Goal: Task Accomplishment & Management: Complete application form

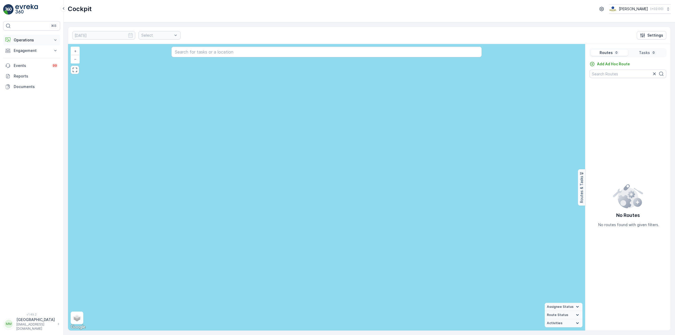
click at [34, 43] on button "Operations" at bounding box center [31, 40] width 57 height 11
click at [27, 73] on p "Cockpit" at bounding box center [20, 71] width 14 height 5
click at [34, 61] on link "Routes & Tasks" at bounding box center [35, 63] width 49 height 7
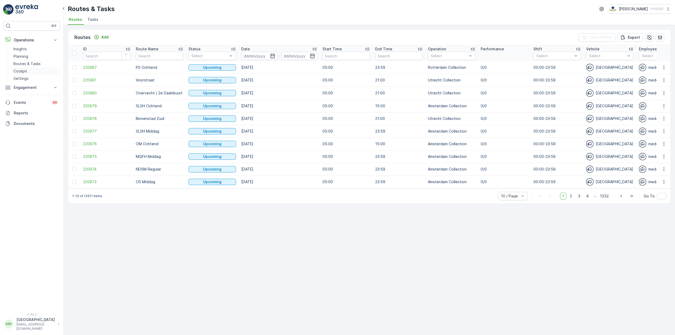
click at [20, 73] on p "Cockpit" at bounding box center [20, 71] width 14 height 5
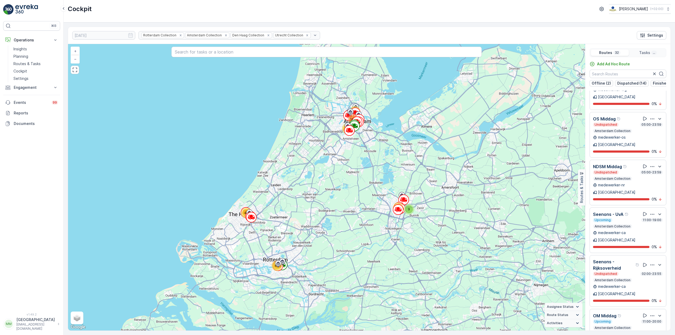
scroll to position [433, 0]
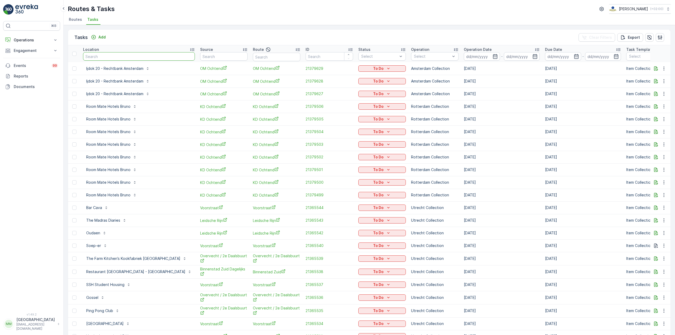
click at [141, 56] on input "text" at bounding box center [139, 56] width 112 height 8
type input "cu"
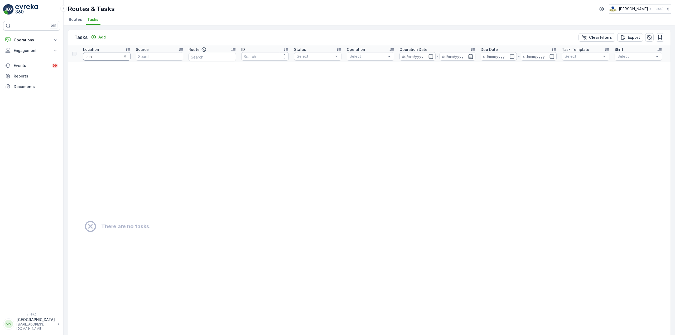
click at [107, 59] on input "cun" at bounding box center [106, 56] width 47 height 8
type input "cucina"
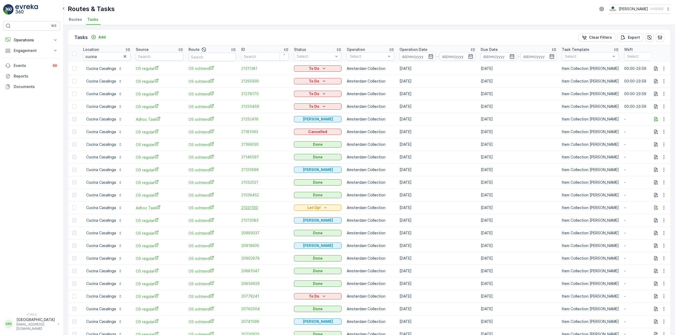
click at [257, 183] on span "21031100" at bounding box center [264, 207] width 47 height 5
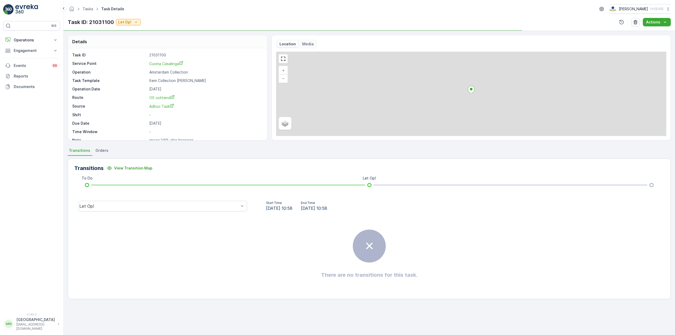
scroll to position [7, 0]
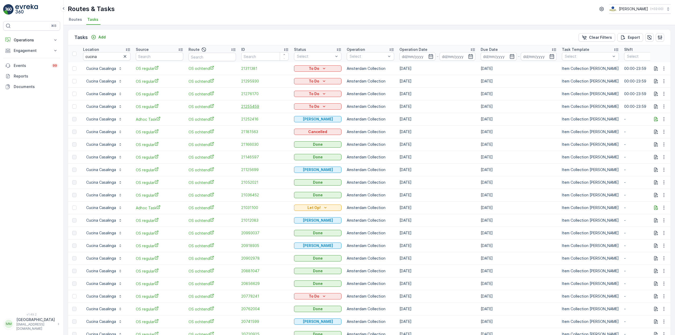
click at [247, 107] on span "21255459" at bounding box center [264, 106] width 47 height 5
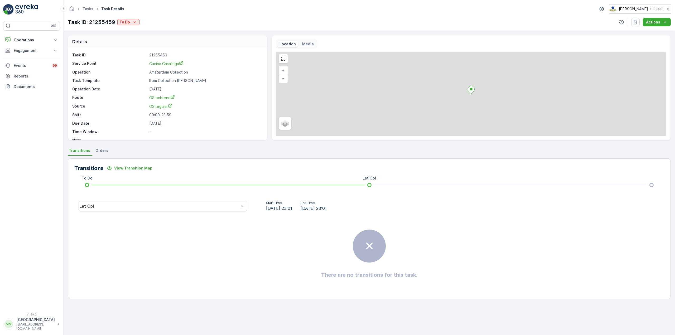
click at [174, 183] on div "Let Op!" at bounding box center [162, 206] width 177 height 17
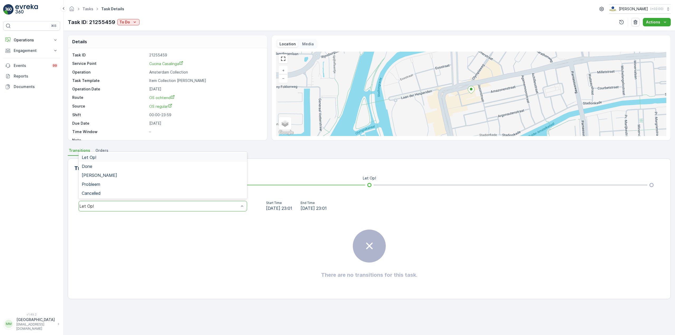
drag, startPoint x: 163, startPoint y: 209, endPoint x: 144, endPoint y: 205, distance: 18.9
click at [163, 183] on div "Let Op!" at bounding box center [163, 206] width 168 height 11
click at [119, 165] on div "Done" at bounding box center [163, 166] width 162 height 5
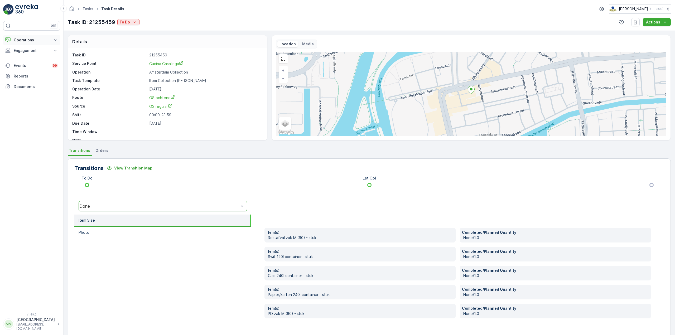
click at [37, 36] on button "Operations" at bounding box center [31, 40] width 57 height 11
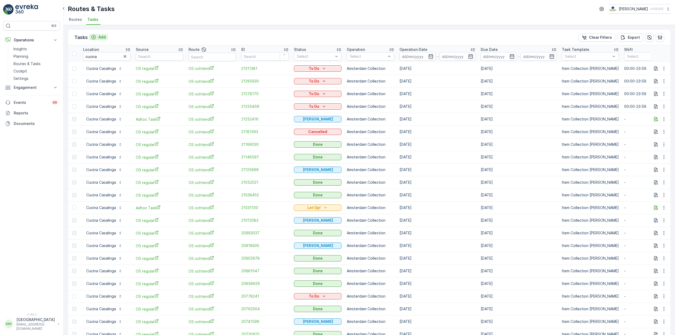
click at [99, 40] on button "Add" at bounding box center [98, 37] width 19 height 6
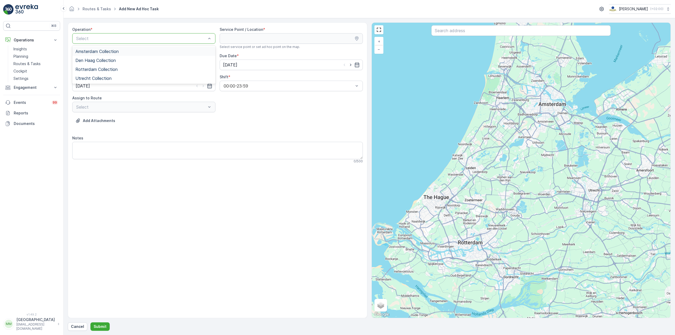
drag, startPoint x: 123, startPoint y: 54, endPoint x: 342, endPoint y: 41, distance: 218.9
click at [123, 53] on div "Amsterdam Collection" at bounding box center [143, 51] width 137 height 5
click at [405, 34] on input "text" at bounding box center [520, 30] width 179 height 11
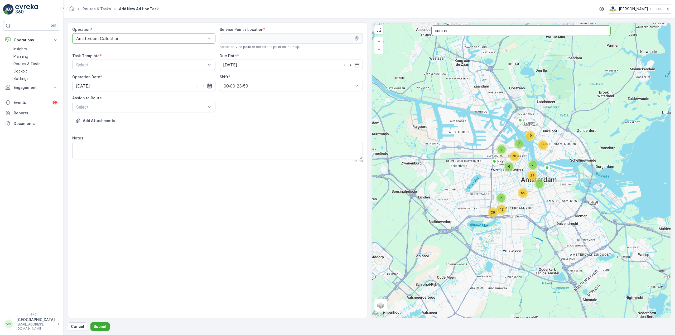
type input "cucina"
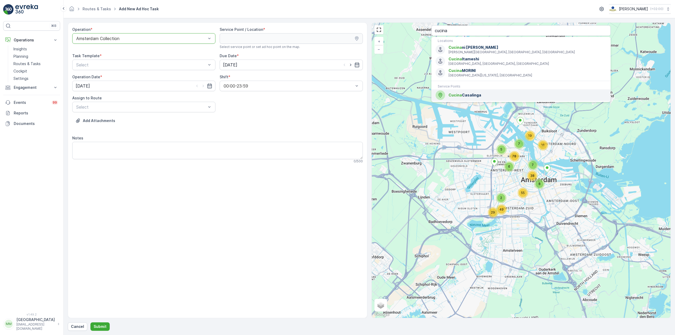
click at [405, 94] on span "Cucina Casalinga" at bounding box center [527, 95] width 158 height 5
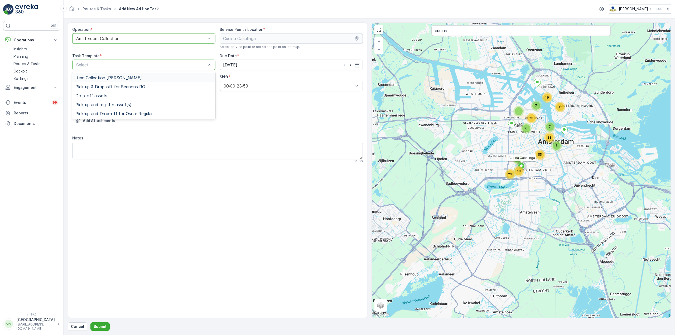
click at [163, 77] on div "Item Collection Oscar Regulier" at bounding box center [143, 77] width 137 height 5
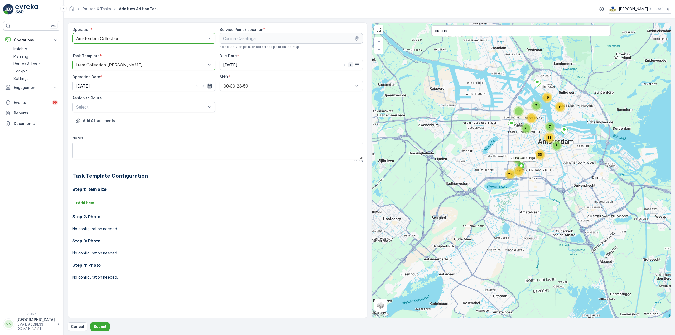
click at [350, 66] on icon "button" at bounding box center [350, 64] width 5 height 5
type input "04.09.2025"
click at [204, 86] on icon "button" at bounding box center [202, 86] width 1 height 2
type input "04.09.2025"
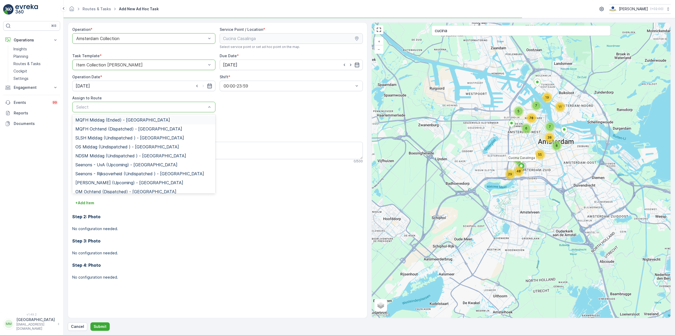
click at [183, 111] on div "Select" at bounding box center [143, 107] width 143 height 11
click at [130, 163] on span "OM Ochtend (Upcoming) - Amsterdam" at bounding box center [124, 165] width 98 height 5
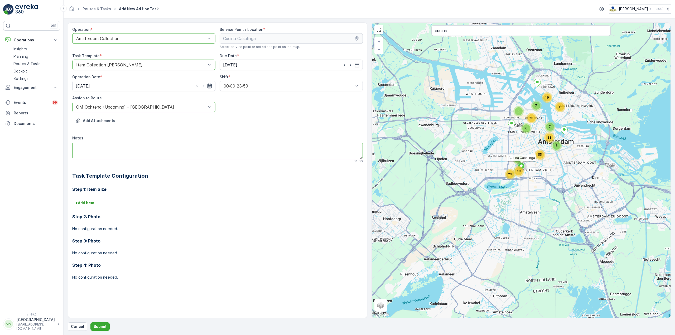
click at [123, 151] on textarea "Notes" at bounding box center [217, 150] width 291 height 17
type textarea "graag 3x rol Rest zakken 60L brengen"
click at [103, 183] on button "Submit" at bounding box center [99, 326] width 19 height 8
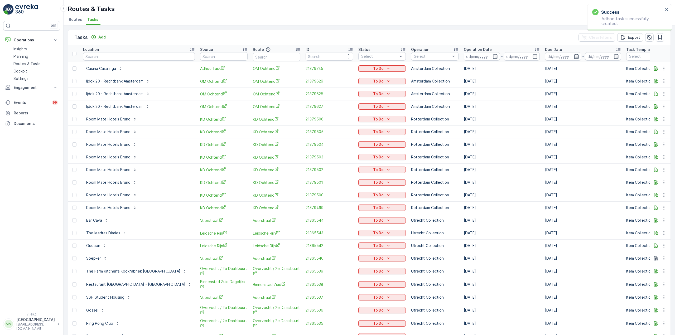
click at [358, 65] on div "To Do" at bounding box center [381, 68] width 47 height 7
click at [360, 66] on div "To Do" at bounding box center [381, 68] width 43 height 5
click at [347, 77] on div "Let Op!" at bounding box center [345, 76] width 33 height 7
click at [124, 56] on input "text" at bounding box center [139, 56] width 112 height 8
type input "jamestown"
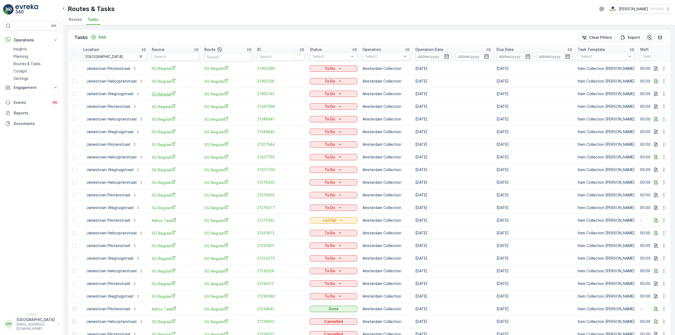
click at [154, 95] on span "SG Regular" at bounding box center [175, 94] width 47 height 6
click at [41, 63] on link "Routes & Tasks" at bounding box center [35, 63] width 49 height 7
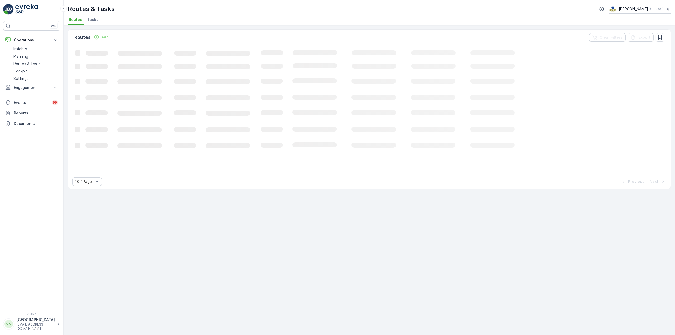
click at [95, 19] on span "Tasks" at bounding box center [92, 19] width 11 height 5
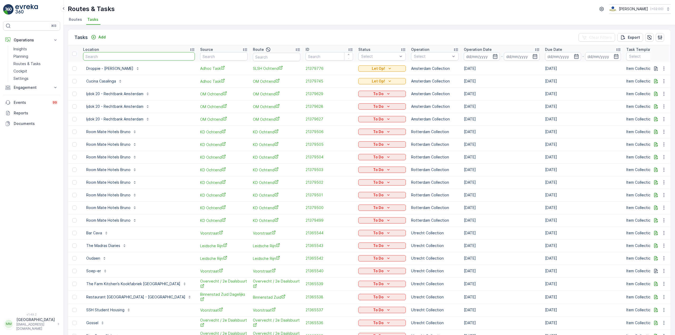
click at [92, 59] on input "text" at bounding box center [139, 56] width 112 height 8
type input "maas"
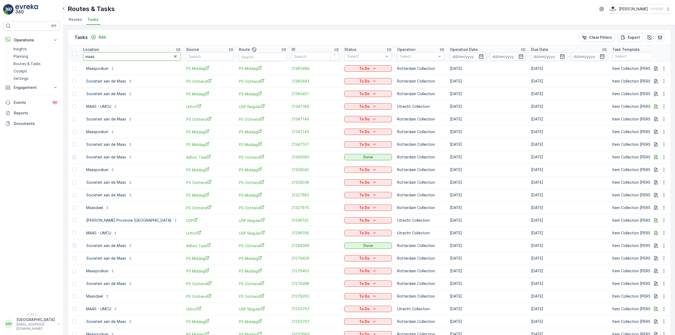
click at [108, 59] on input "maas" at bounding box center [132, 56] width 98 height 8
type input "maas -"
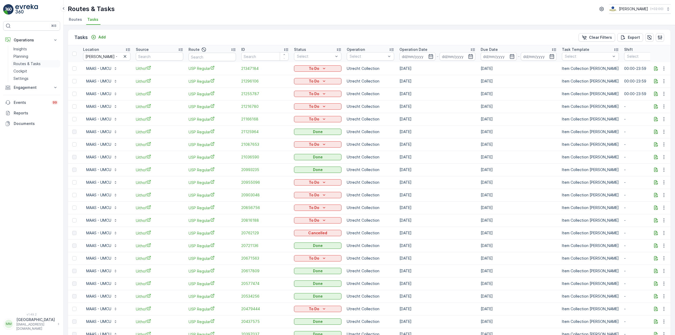
click at [42, 63] on link "Routes & Tasks" at bounding box center [35, 63] width 49 height 7
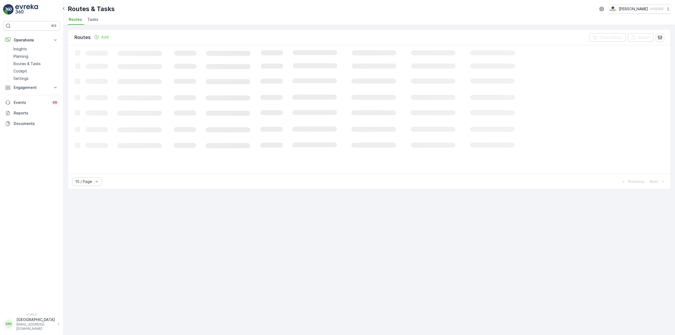
click at [93, 17] on span "Tasks" at bounding box center [92, 19] width 11 height 5
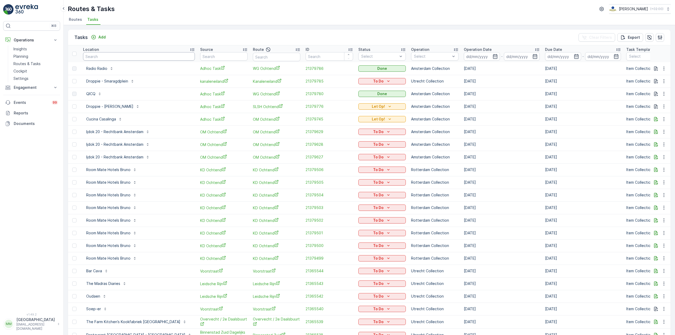
click at [96, 54] on input "text" at bounding box center [139, 56] width 112 height 8
type input "milks"
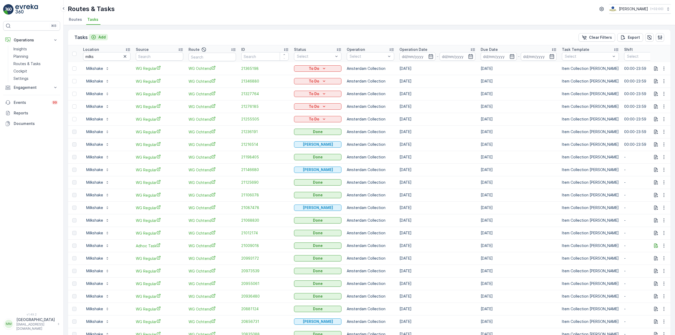
click at [101, 37] on p "Add" at bounding box center [101, 37] width 7 height 5
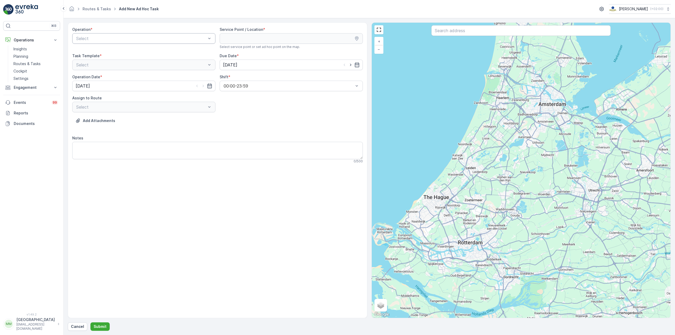
click at [125, 44] on div "Select" at bounding box center [143, 38] width 143 height 11
click at [124, 51] on div "Amsterdam Collection" at bounding box center [143, 51] width 137 height 5
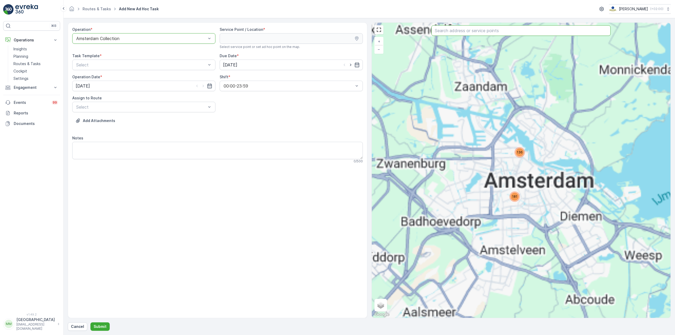
click at [405, 31] on input "text" at bounding box center [520, 30] width 179 height 11
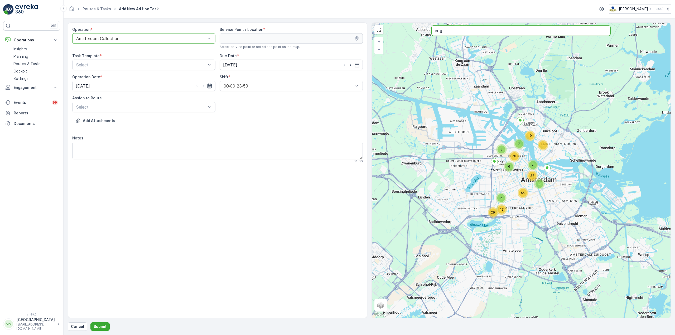
type input "edg"
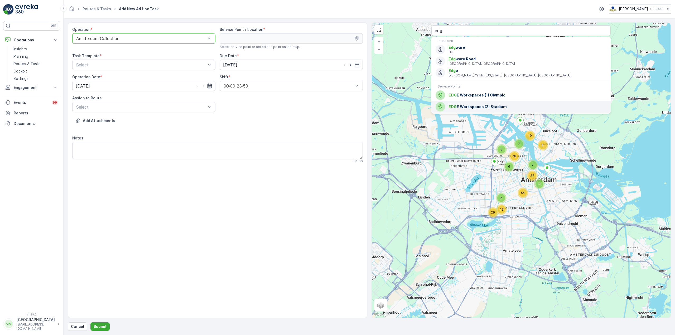
click at [405, 110] on div "EDG E Workspaces (2) Stadium" at bounding box center [521, 106] width 171 height 9
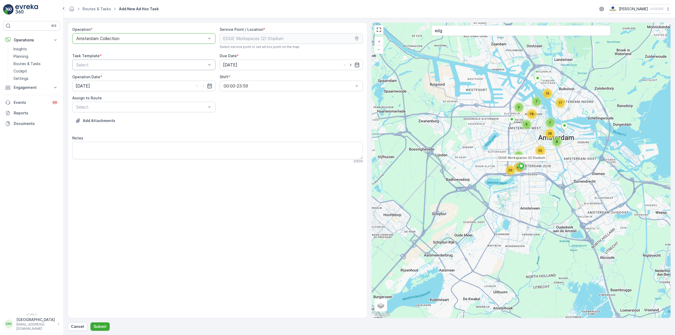
click at [121, 68] on div "Select" at bounding box center [143, 65] width 143 height 11
click at [121, 75] on span "Item Collection Oscar Regulier" at bounding box center [108, 77] width 66 height 5
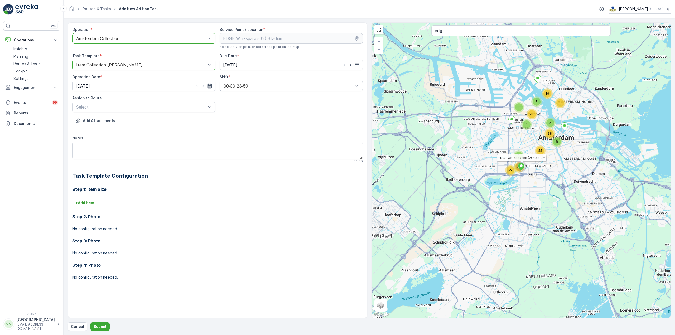
drag, startPoint x: 351, startPoint y: 65, endPoint x: 317, endPoint y: 83, distance: 38.0
click at [349, 66] on icon "button" at bounding box center [350, 64] width 5 height 5
type input "04.09.2025"
click at [204, 86] on icon "button" at bounding box center [203, 85] width 5 height 5
type input "04.09.2025"
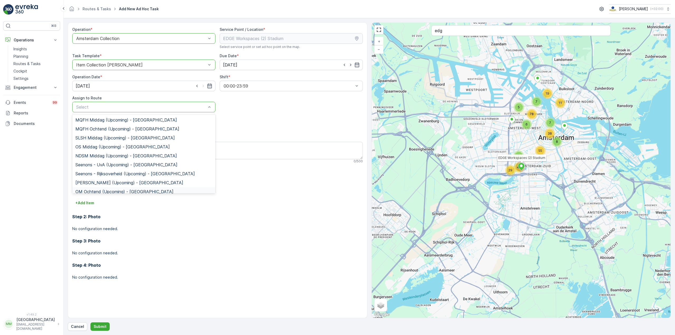
click at [108, 183] on span "OM Ochtend (Upcoming) - Amsterdam" at bounding box center [124, 191] width 98 height 5
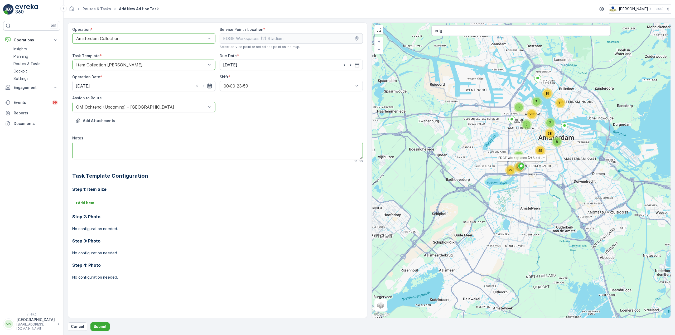
click at [120, 152] on textarea "Notes" at bounding box center [217, 150] width 291 height 17
type textarea "graag de pallets meenemen (3 stuks)"
click at [86, 183] on p "+ Add Item" at bounding box center [84, 202] width 19 height 5
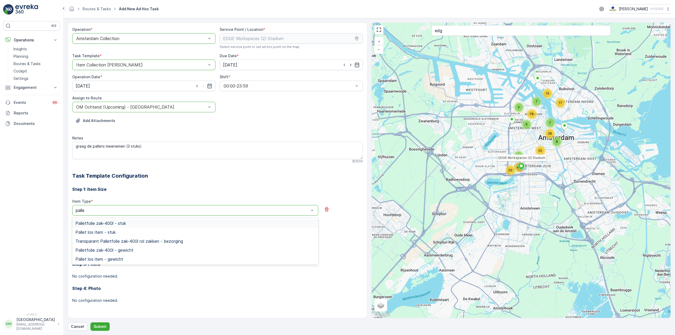
type input "pallet"
click at [93, 183] on span "Pallet los item - stuk" at bounding box center [95, 232] width 40 height 5
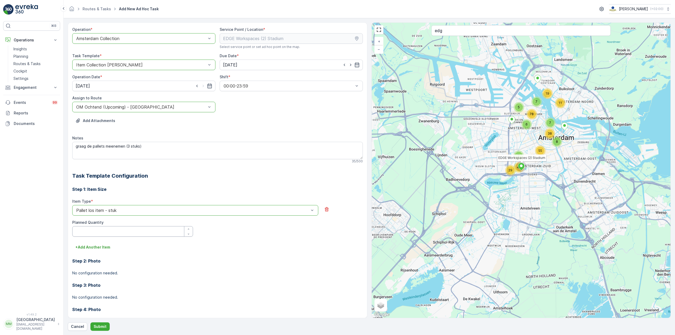
click at [94, 183] on Quantity "Planned Quantity" at bounding box center [132, 231] width 121 height 11
type Quantity "3"
click at [99, 183] on p "Submit" at bounding box center [100, 326] width 13 height 5
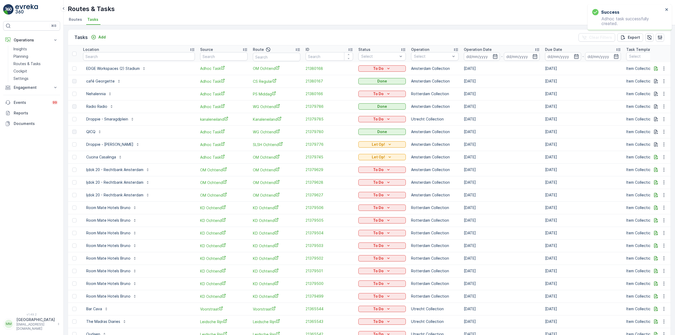
click at [363, 69] on div "To Do" at bounding box center [381, 68] width 43 height 5
click at [340, 78] on span "Let Op!" at bounding box center [337, 76] width 13 height 5
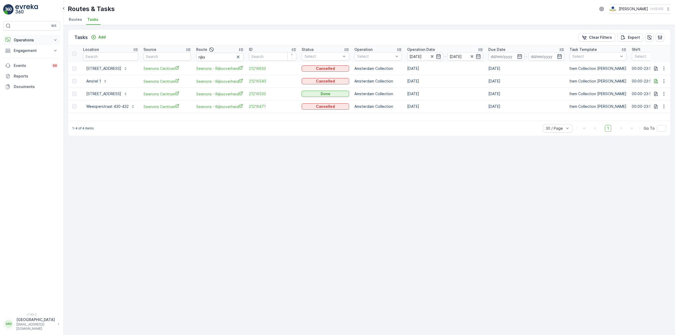
click at [23, 37] on button "Operations" at bounding box center [31, 40] width 57 height 11
click at [25, 59] on link "Planning" at bounding box center [35, 56] width 49 height 7
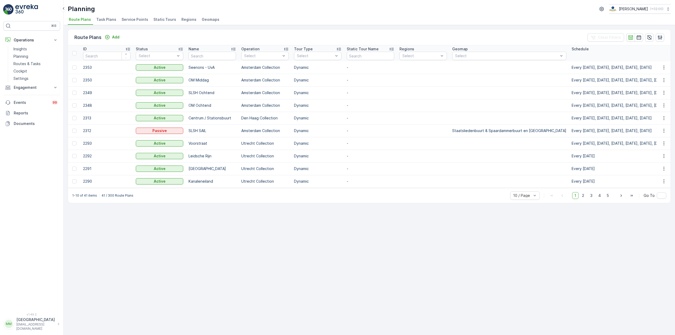
click at [104, 20] on span "Task Plans" at bounding box center [106, 19] width 20 height 5
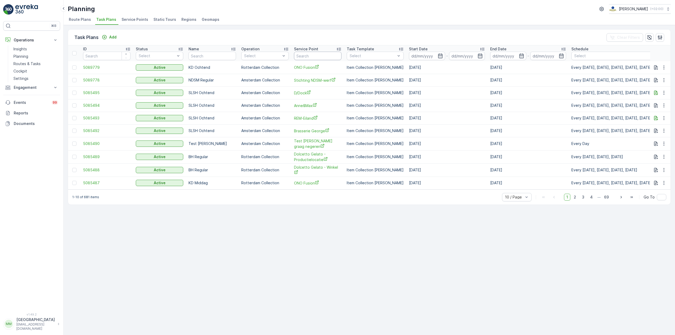
click at [308, 53] on input "text" at bounding box center [317, 56] width 47 height 8
type input "central"
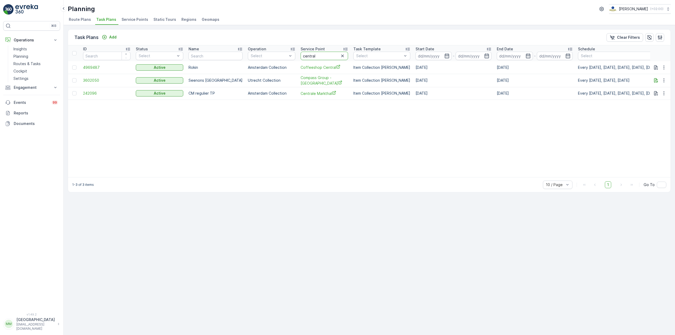
drag, startPoint x: 314, startPoint y: 55, endPoint x: 281, endPoint y: 62, distance: 33.8
click at [281, 62] on table "ID Status Select Name Operation Select Service Point central Task Template Sele…" at bounding box center [441, 111] width 747 height 132
type input "event"
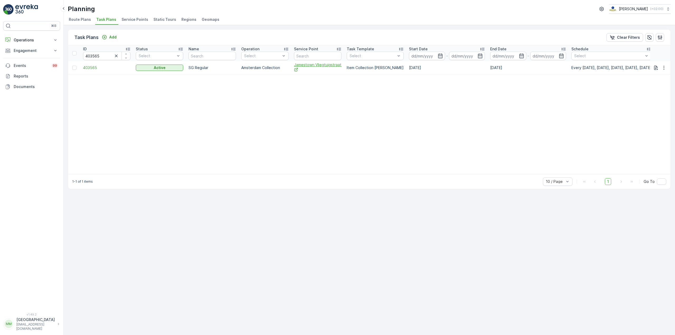
click at [319, 67] on span "Jamestown Vliegtuigstraat" at bounding box center [317, 67] width 47 height 11
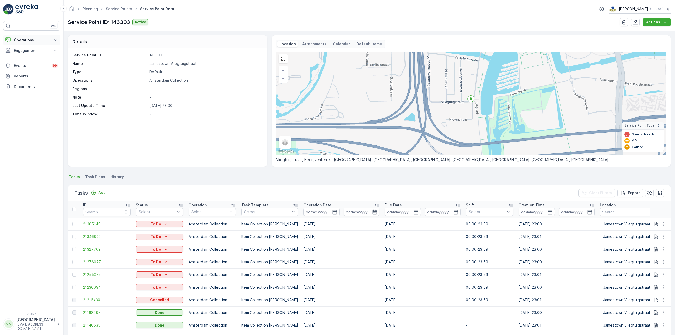
click at [31, 43] on button "Operations" at bounding box center [31, 40] width 57 height 11
click at [31, 63] on p "Routes & Tasks" at bounding box center [26, 63] width 27 height 5
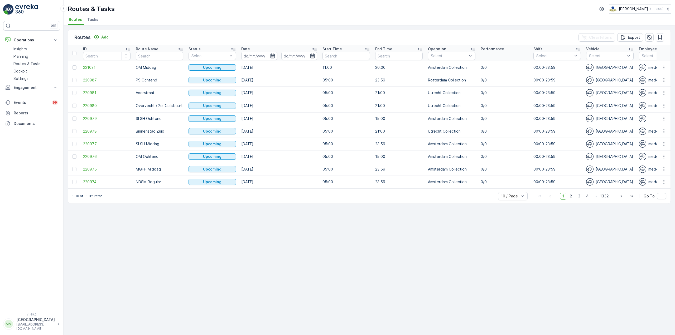
drag, startPoint x: 91, startPoint y: 26, endPoint x: 92, endPoint y: 21, distance: 5.4
click at [91, 26] on div "Routes Add Clear Filters Export ID Route Name Status Select Date - Start Time E…" at bounding box center [369, 180] width 611 height 310
click at [92, 21] on span "Tasks" at bounding box center [92, 19] width 11 height 5
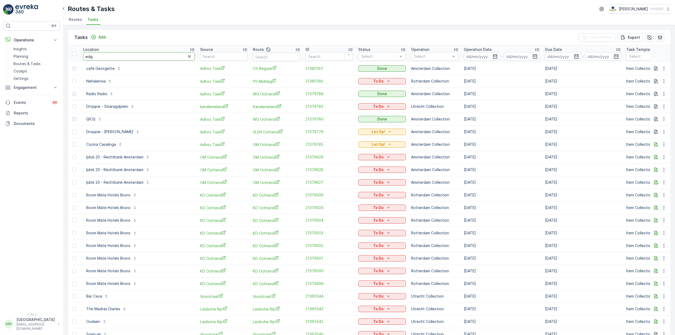
type input "edge"
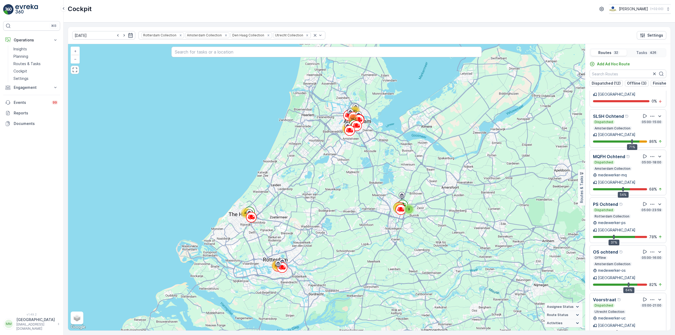
scroll to position [13, 0]
